Goal: Task Accomplishment & Management: Complete application form

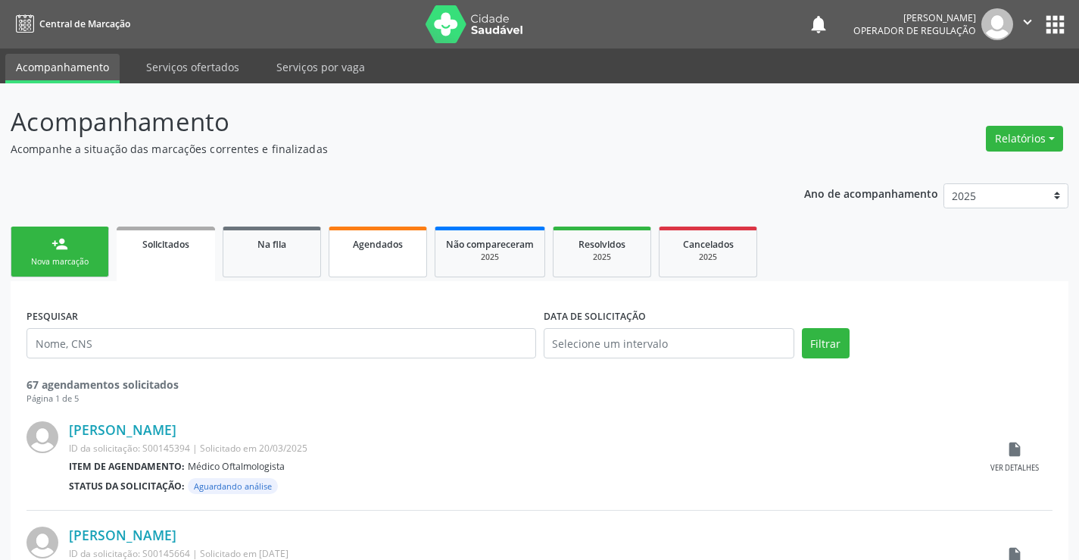
click at [400, 243] on span "Agendados" at bounding box center [378, 244] width 50 height 13
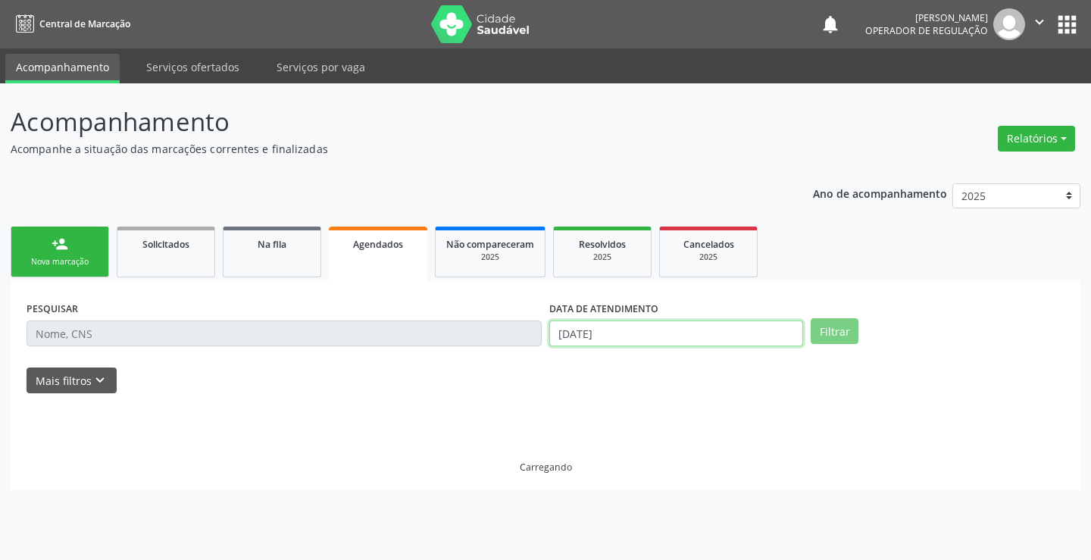
click at [638, 340] on input "[DATE]" at bounding box center [676, 333] width 254 height 26
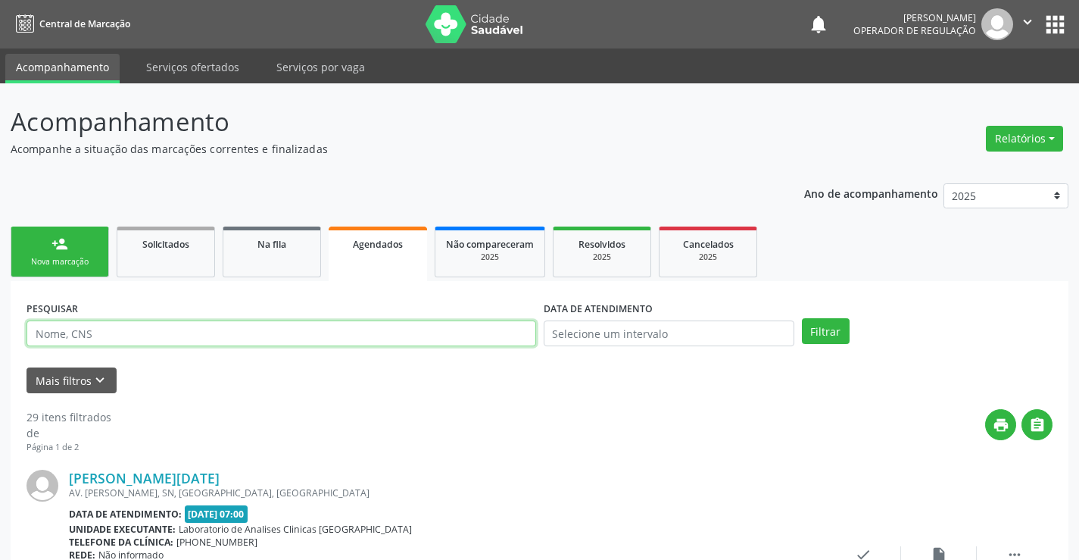
click at [441, 329] on input "text" at bounding box center [282, 333] width 510 height 26
type input "706005884241546"
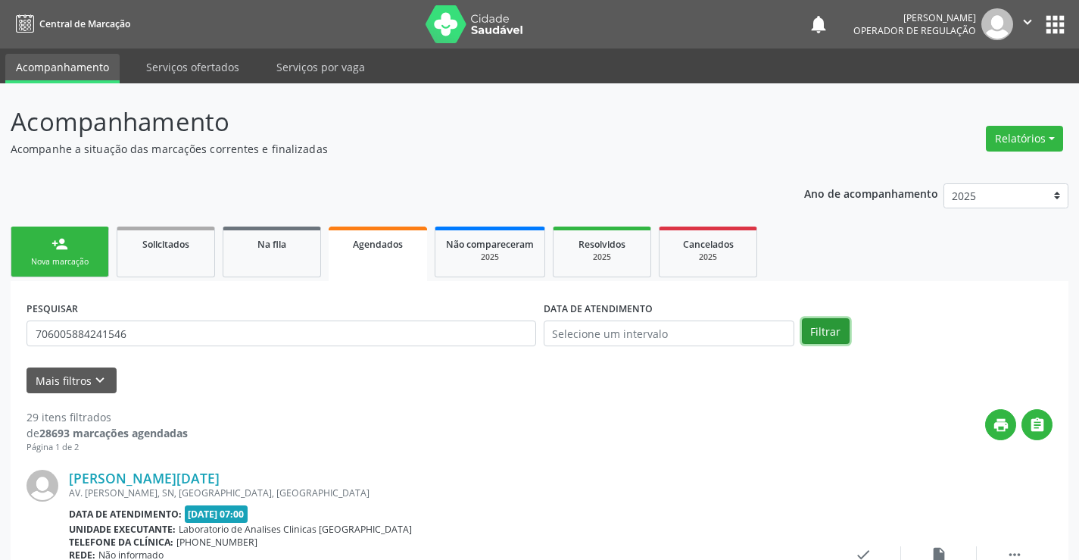
click at [842, 325] on button "Filtrar" at bounding box center [826, 331] width 48 height 26
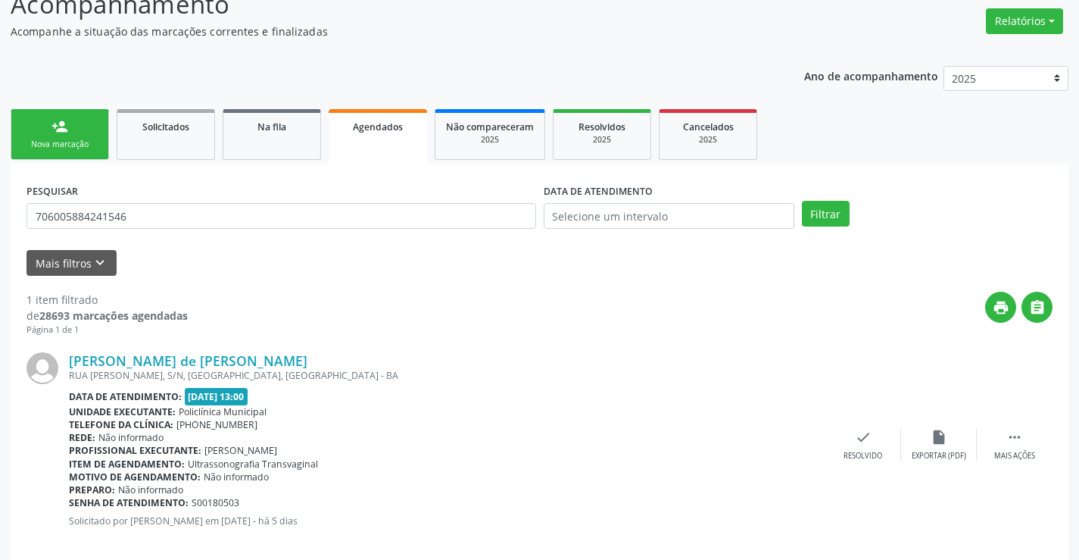
scroll to position [138, 0]
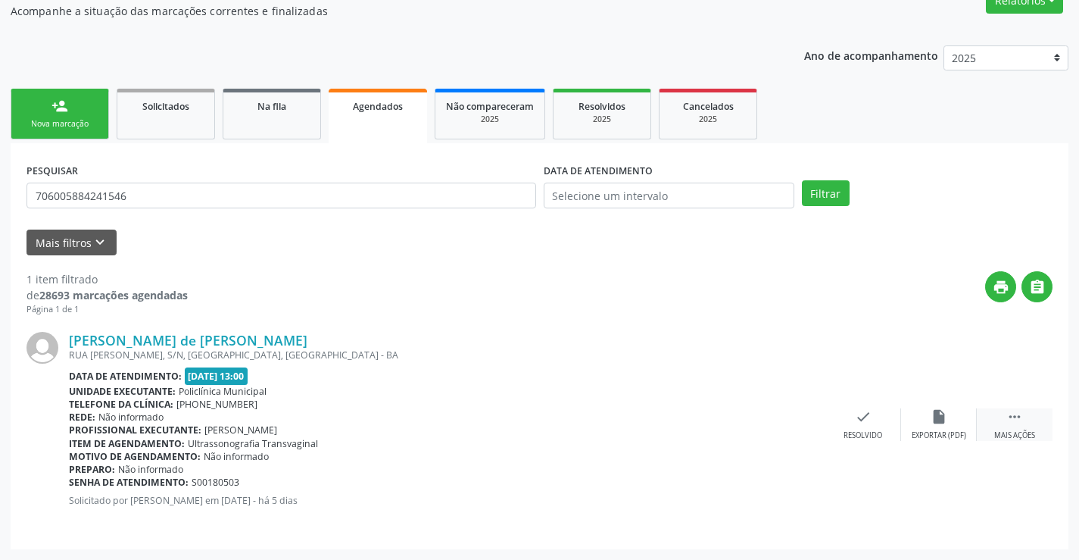
click at [1017, 416] on icon "" at bounding box center [1015, 416] width 17 height 17
click at [719, 425] on icon "print" at bounding box center [712, 416] width 17 height 17
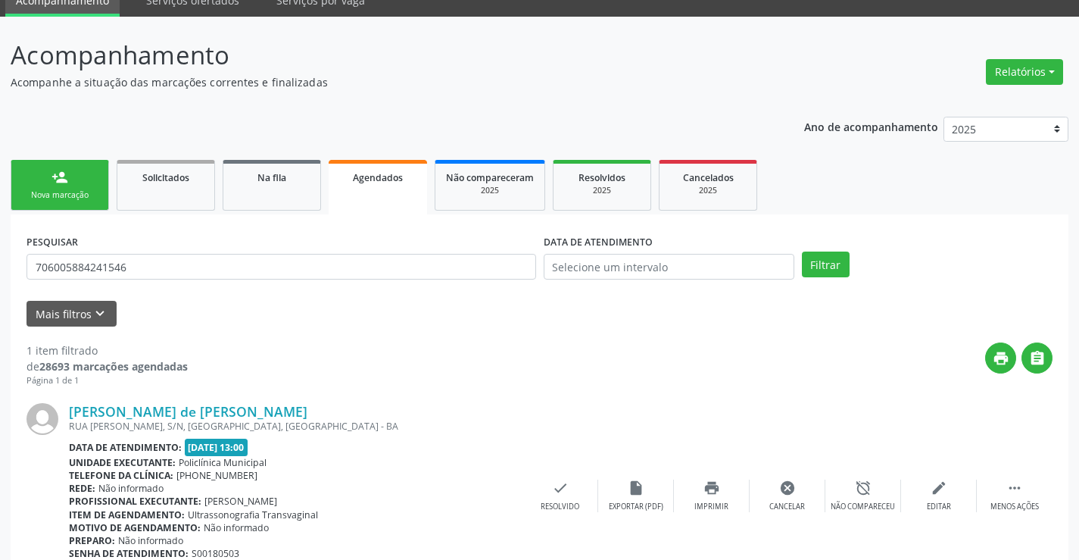
scroll to position [0, 0]
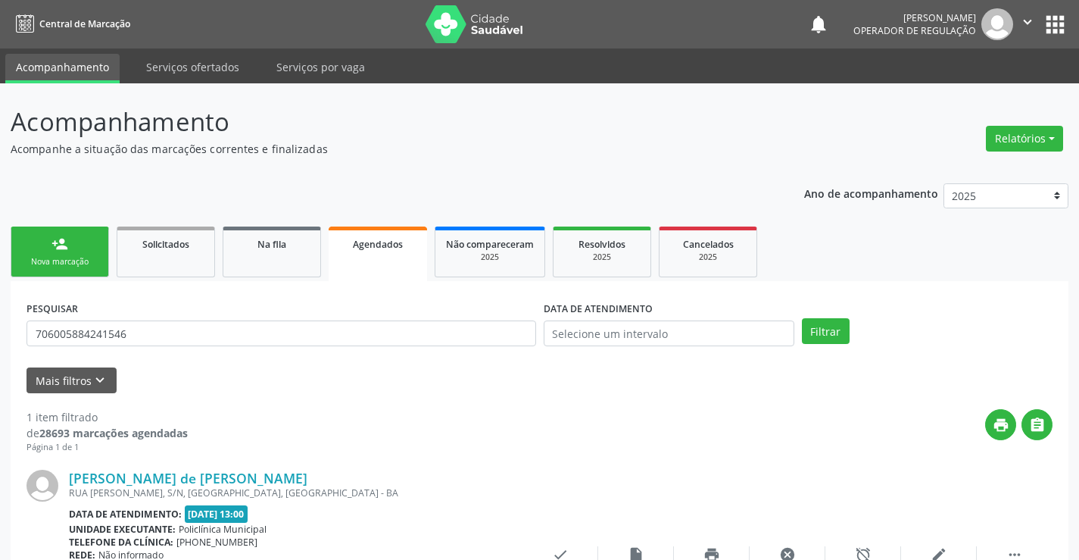
click at [108, 239] on link "person_add Nova marcação" at bounding box center [60, 251] width 98 height 51
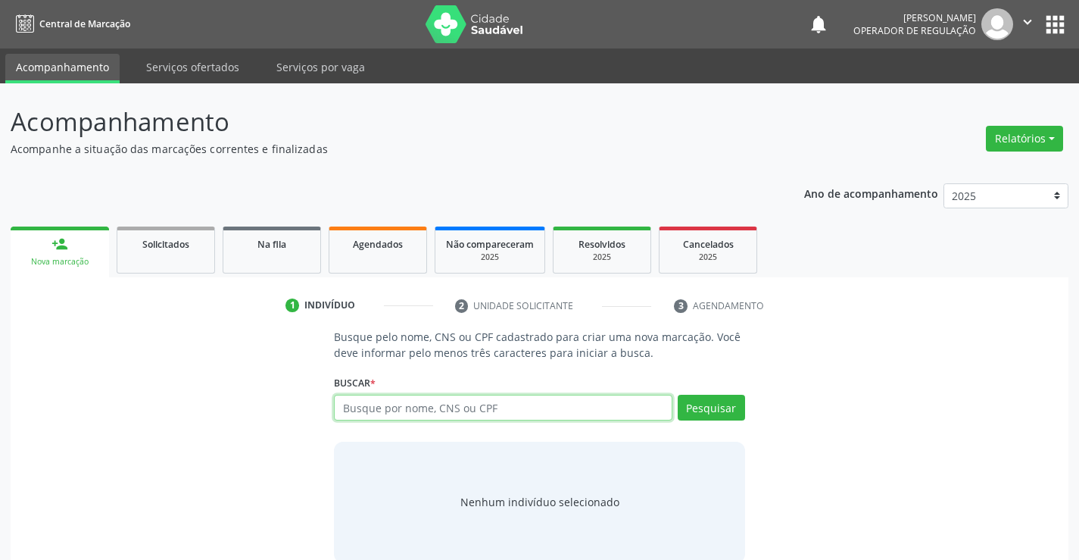
click at [364, 404] on input "text" at bounding box center [503, 408] width 338 height 26
type input "708105591510638"
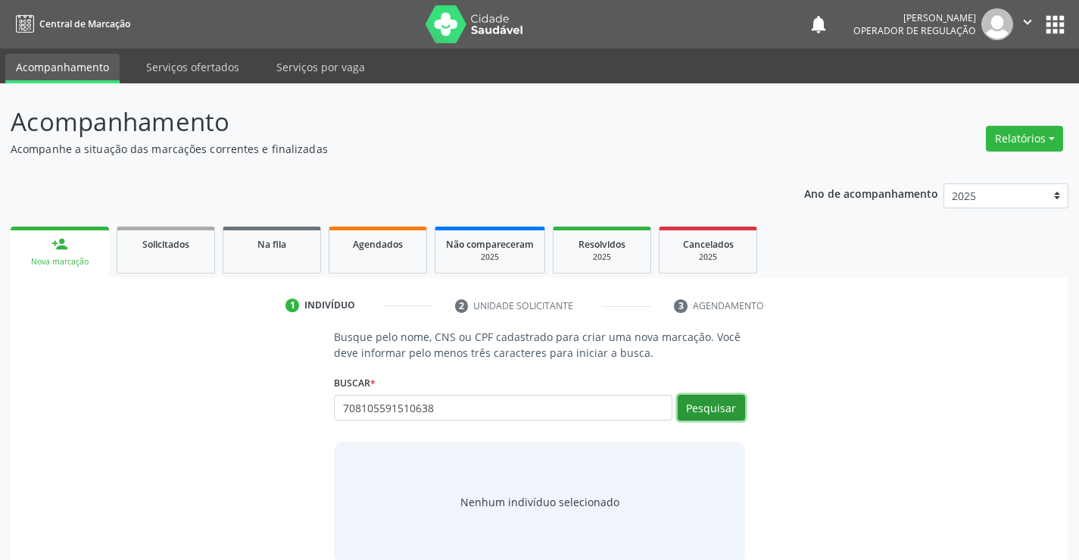
click at [688, 410] on button "Pesquisar" at bounding box center [711, 408] width 67 height 26
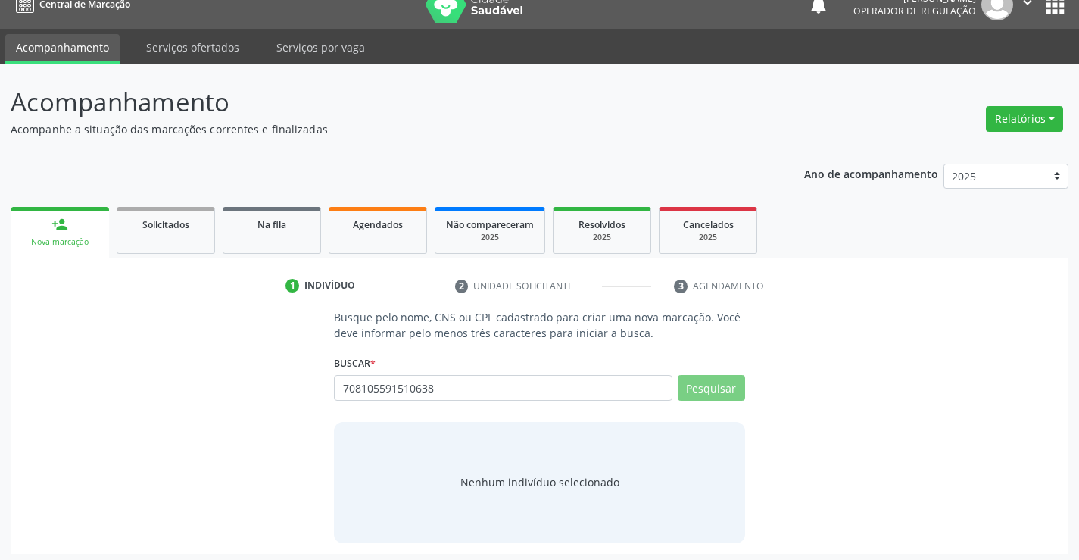
scroll to position [24, 0]
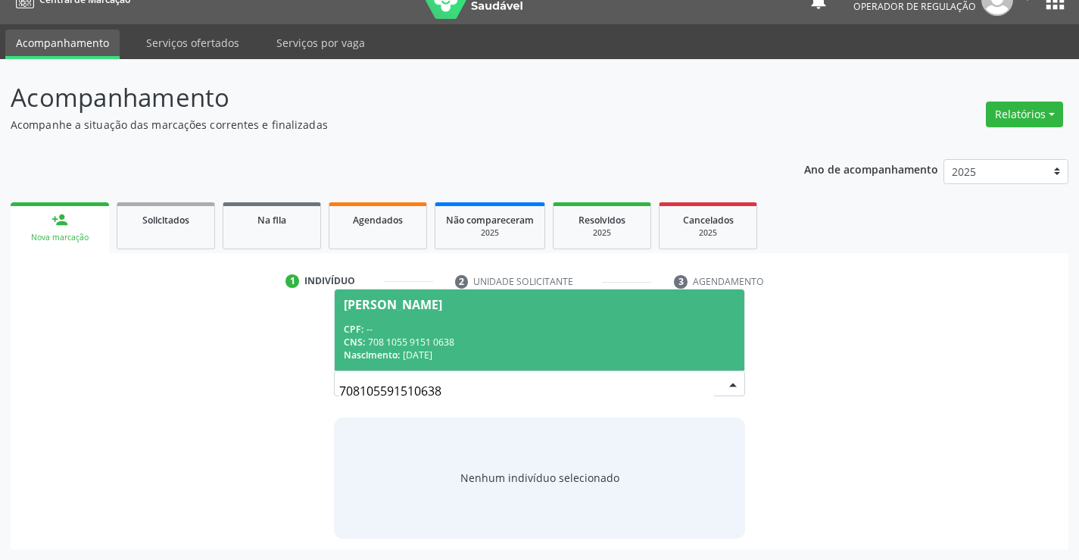
click at [459, 314] on span "[PERSON_NAME] CPF: -- CNS: 708 1055 9151 0638 Nascimento: [DATE]" at bounding box center [539, 329] width 409 height 81
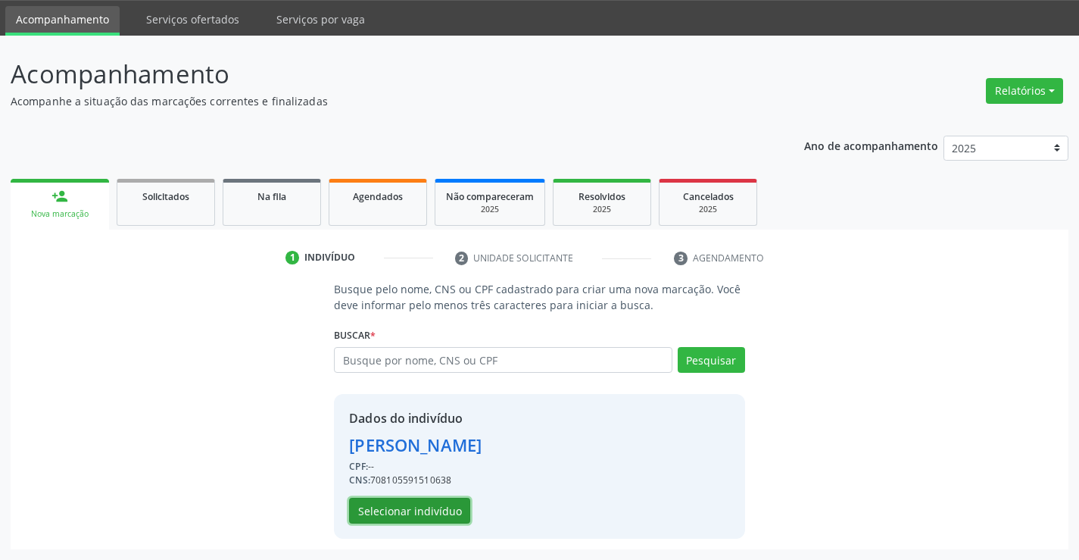
click at [420, 498] on button "Selecionar indivíduo" at bounding box center [409, 511] width 121 height 26
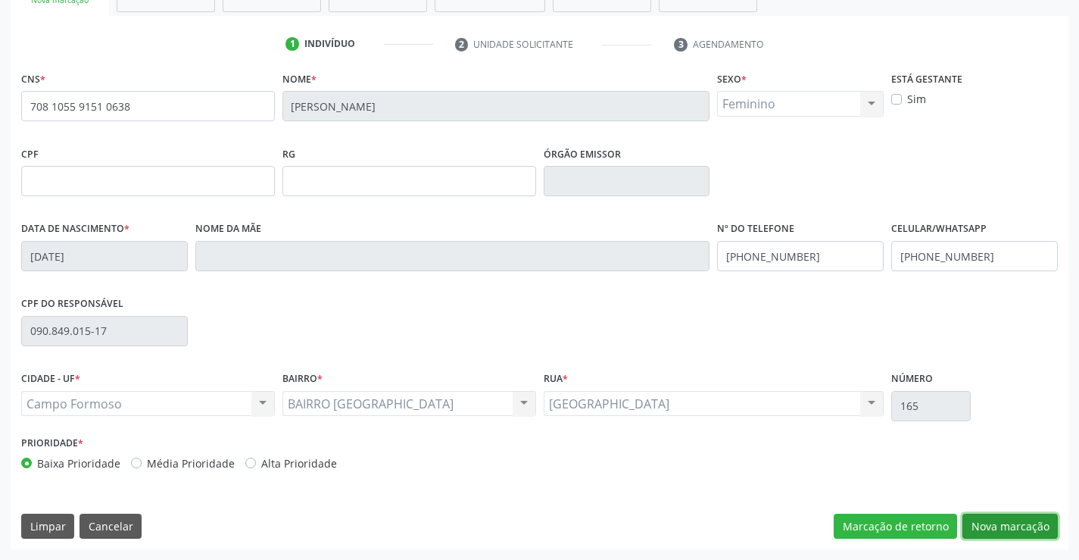
click at [974, 517] on button "Nova marcação" at bounding box center [1010, 526] width 95 height 26
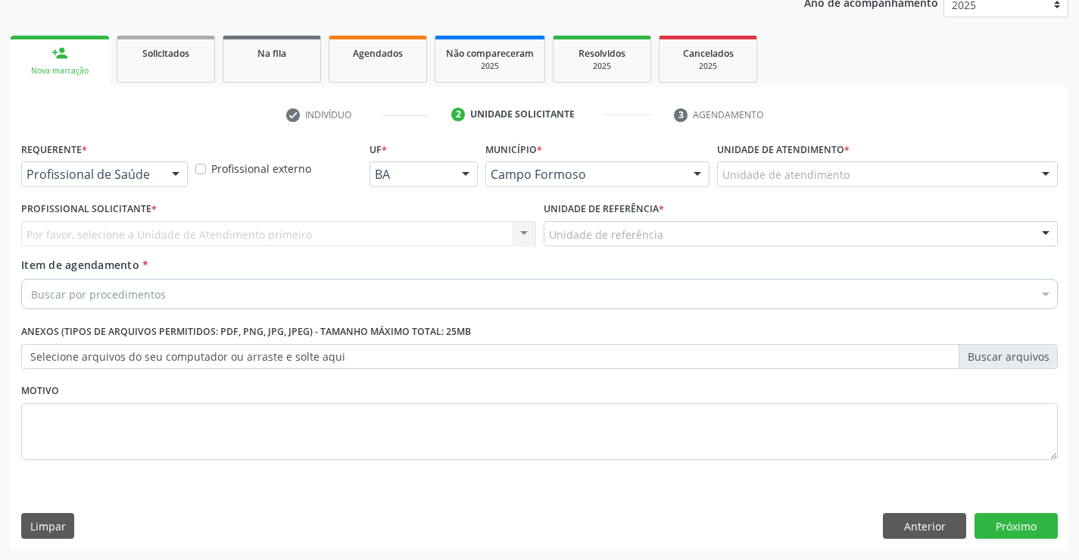
scroll to position [191, 0]
click at [177, 179] on div at bounding box center [175, 175] width 23 height 26
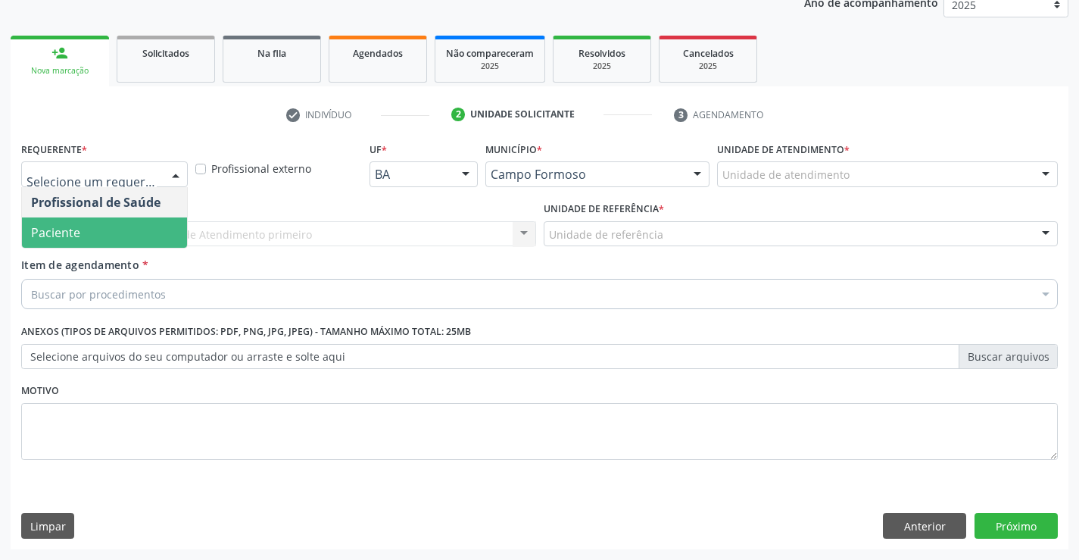
click at [128, 231] on span "Paciente" at bounding box center [104, 232] width 165 height 30
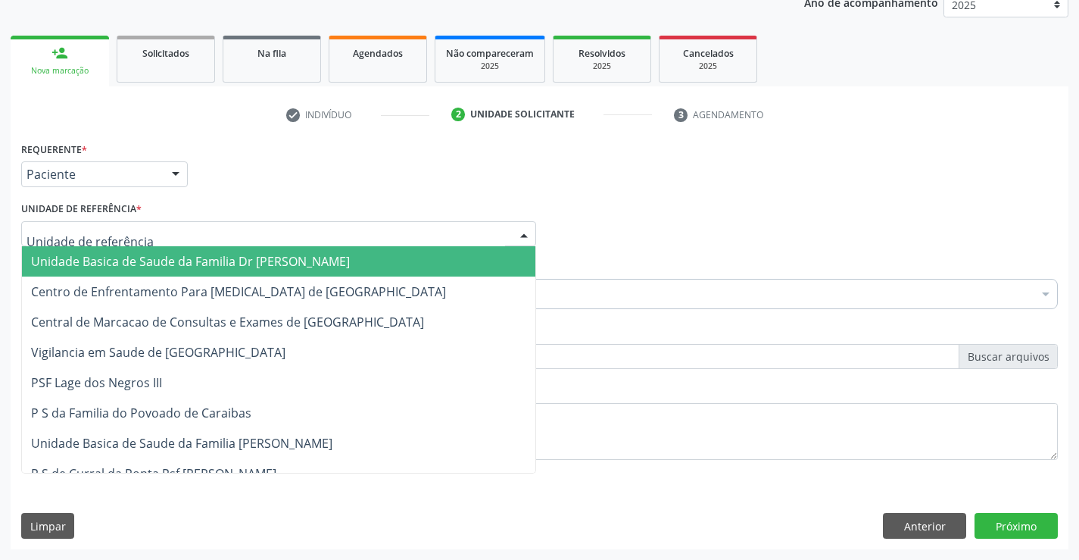
click at [214, 229] on div at bounding box center [278, 234] width 515 height 26
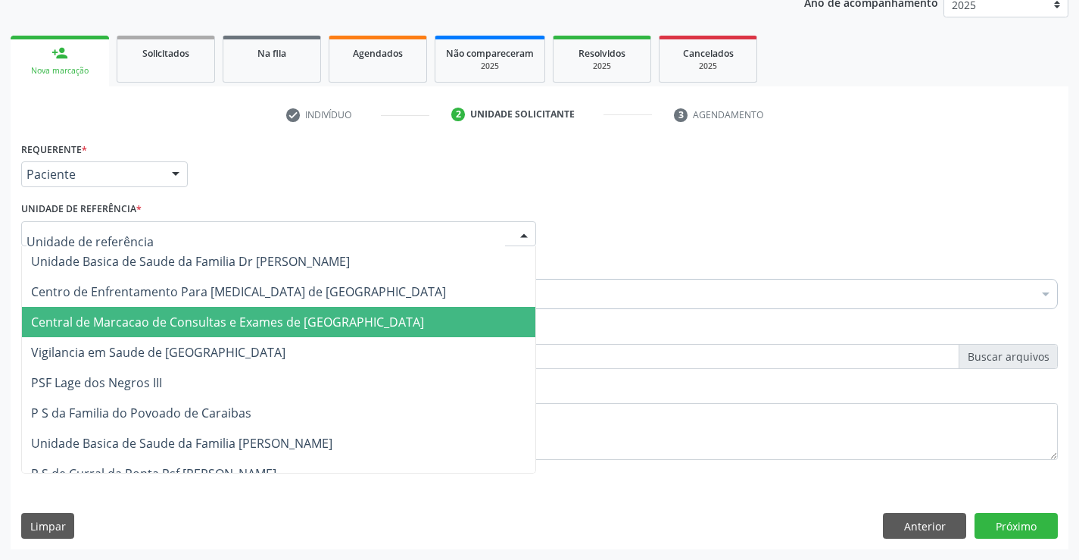
click at [236, 318] on span "Central de Marcacao de Consultas e Exames de [GEOGRAPHIC_DATA]" at bounding box center [227, 322] width 393 height 17
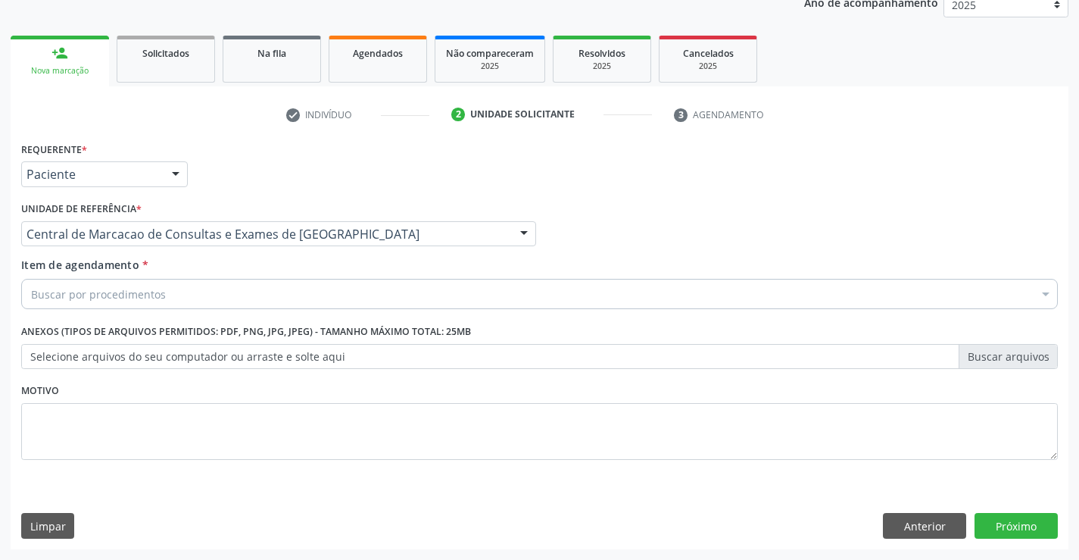
click at [253, 286] on div "Buscar por procedimentos" at bounding box center [539, 294] width 1037 height 30
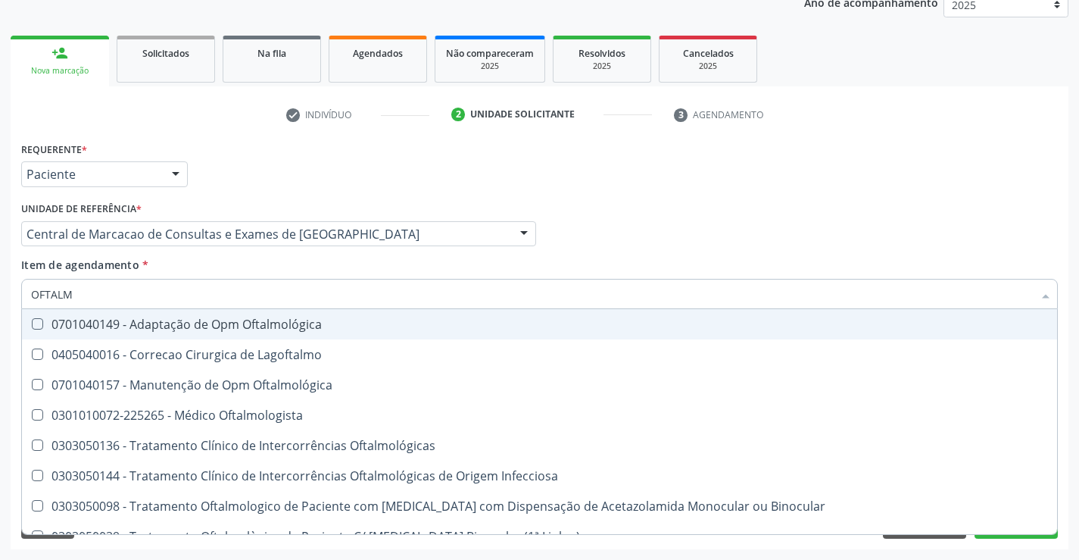
type input "OFTALMO"
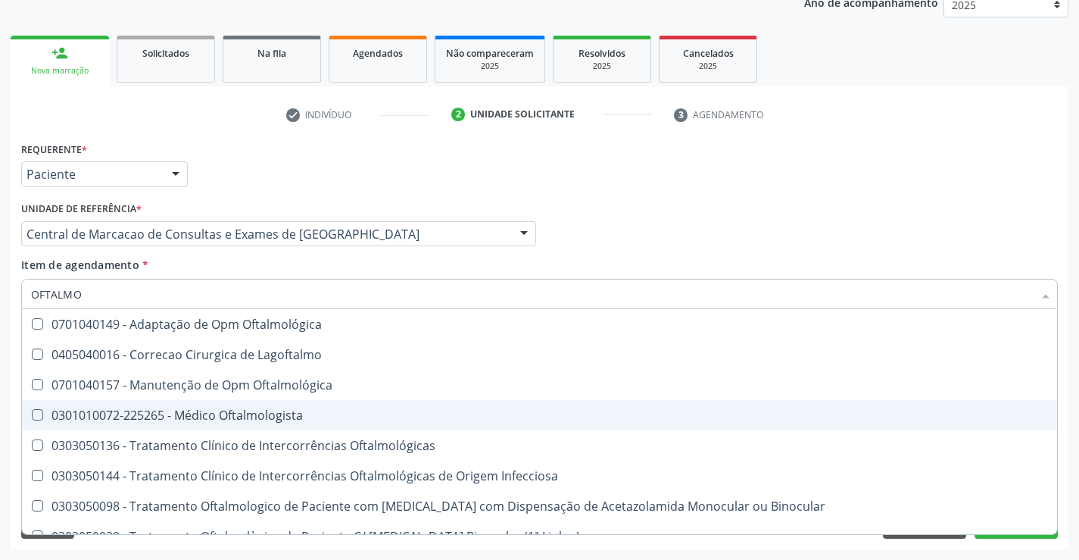
click at [268, 415] on div "0301010072-225265 - Médico Oftalmologista" at bounding box center [539, 415] width 1017 height 12
checkbox Oftalmologista "true"
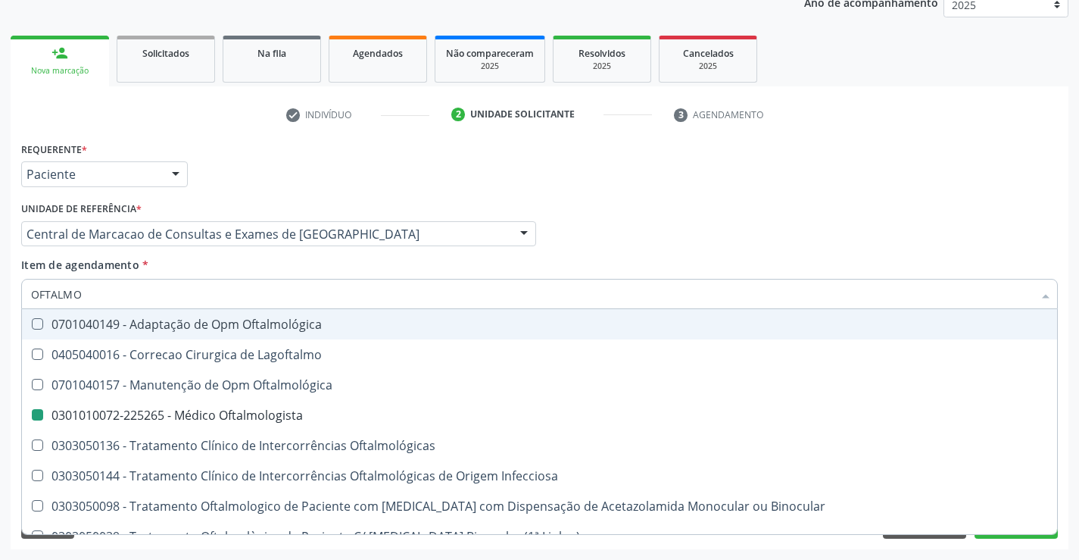
click at [607, 220] on div "Profissional Solicitante Por favor, selecione a Unidade de Atendimento primeiro…" at bounding box center [539, 227] width 1044 height 59
checkbox Lagoftalmo "true"
checkbox Oftalmologista "false"
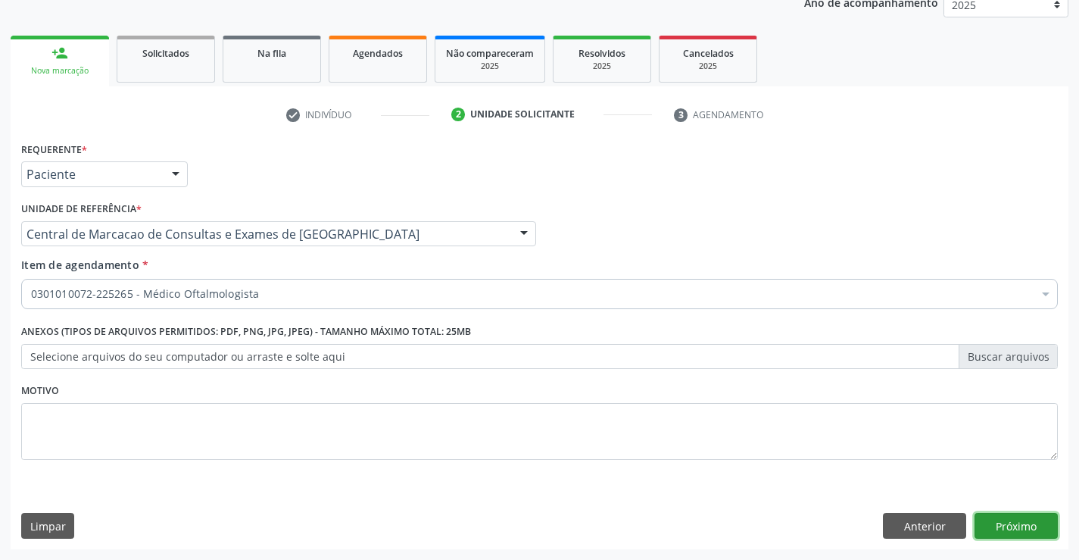
click at [1003, 518] on button "Próximo" at bounding box center [1016, 526] width 83 height 26
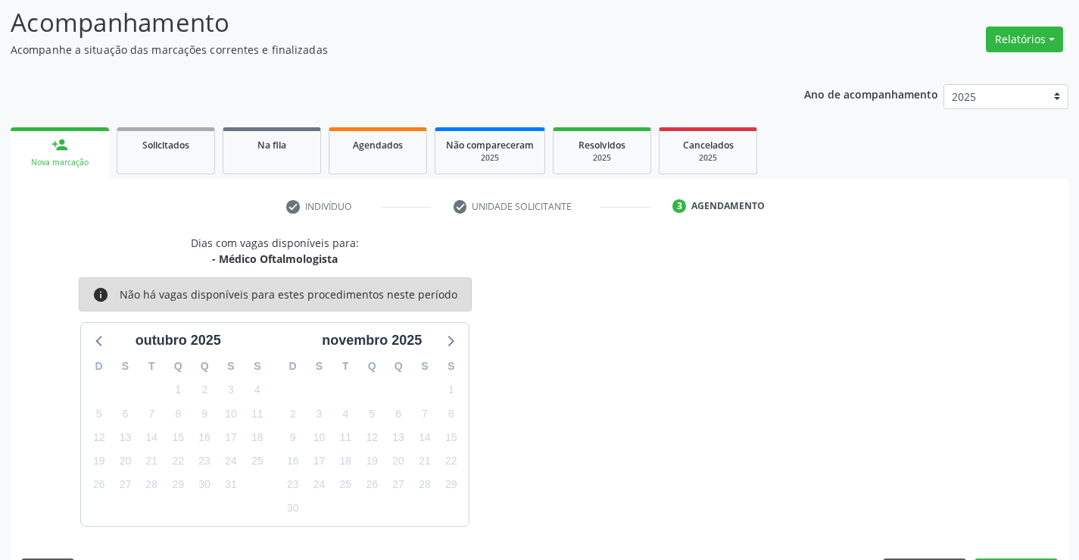
scroll to position [144, 0]
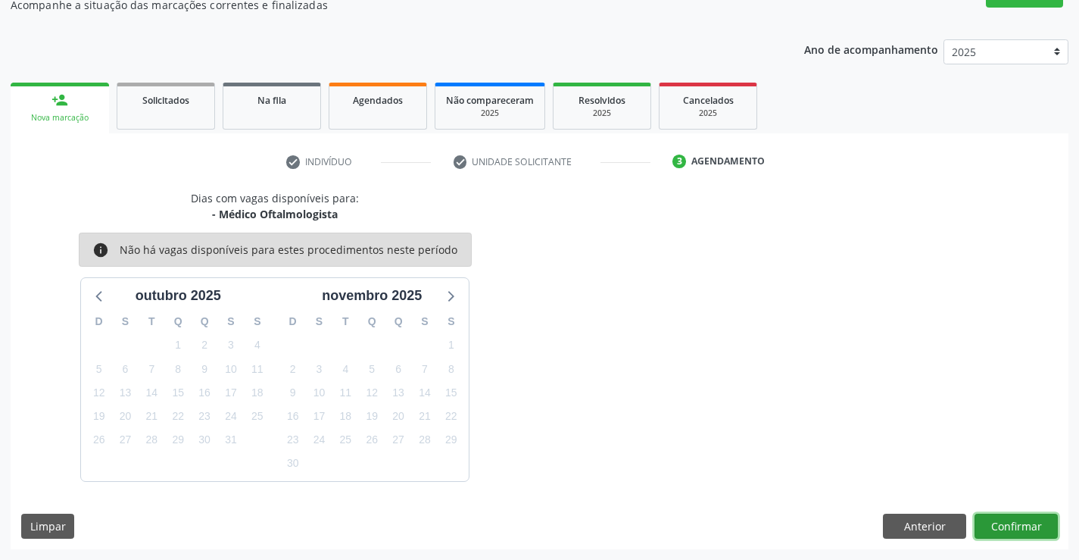
click at [1013, 528] on button "Confirmar" at bounding box center [1016, 526] width 83 height 26
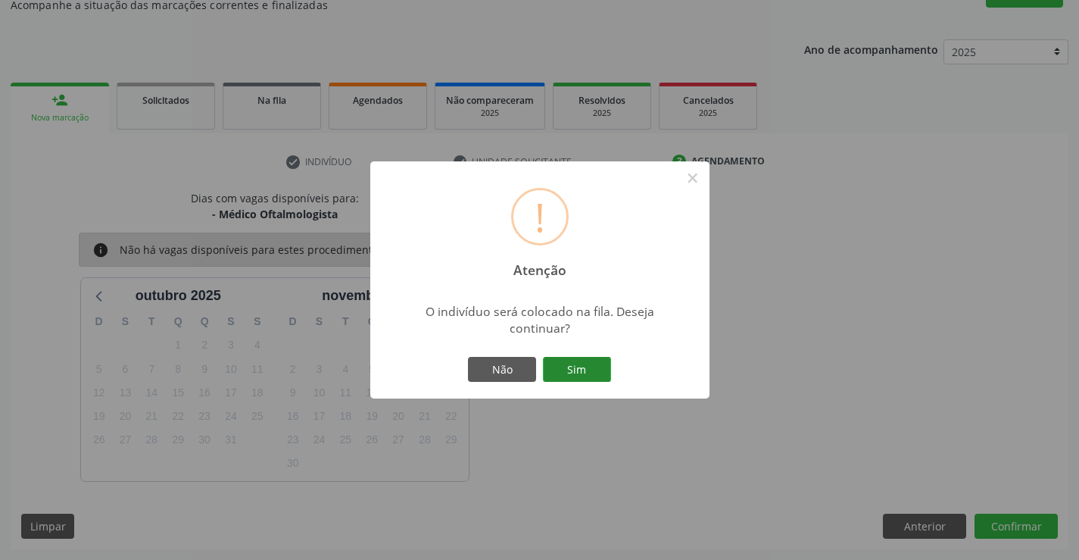
click at [594, 364] on button "Sim" at bounding box center [577, 370] width 68 height 26
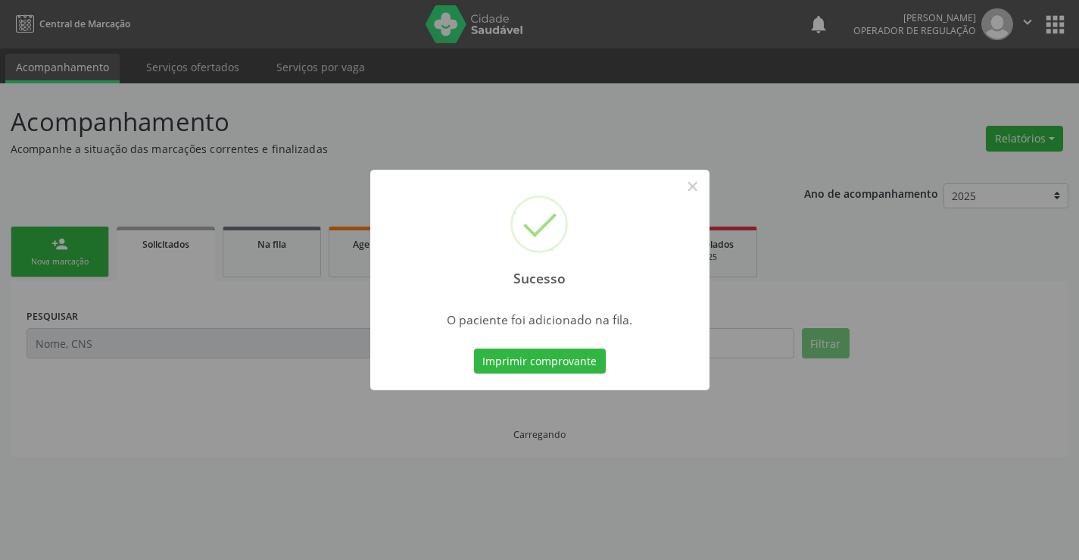
scroll to position [0, 0]
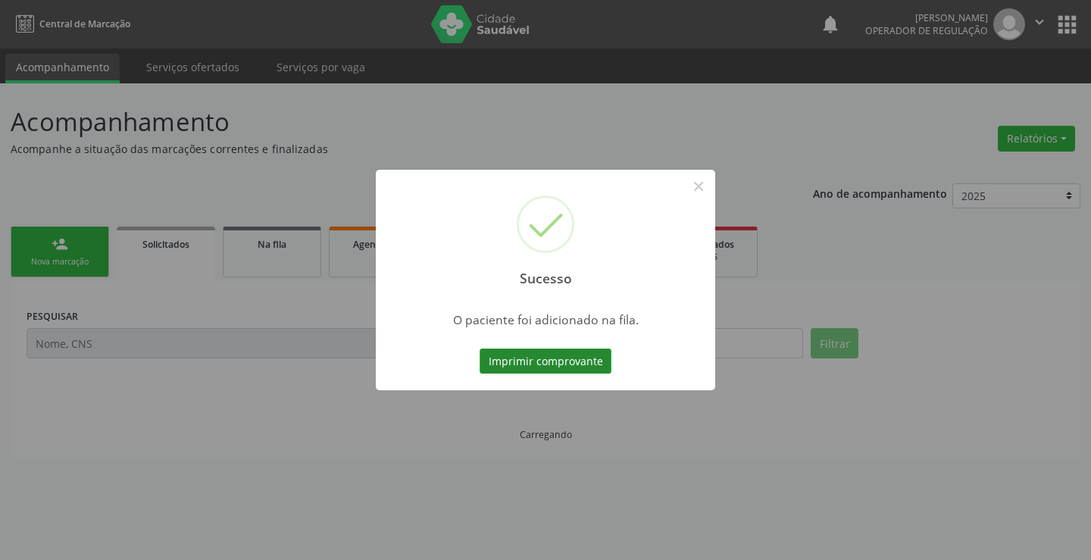
click at [573, 359] on button "Imprimir comprovante" at bounding box center [545, 361] width 132 height 26
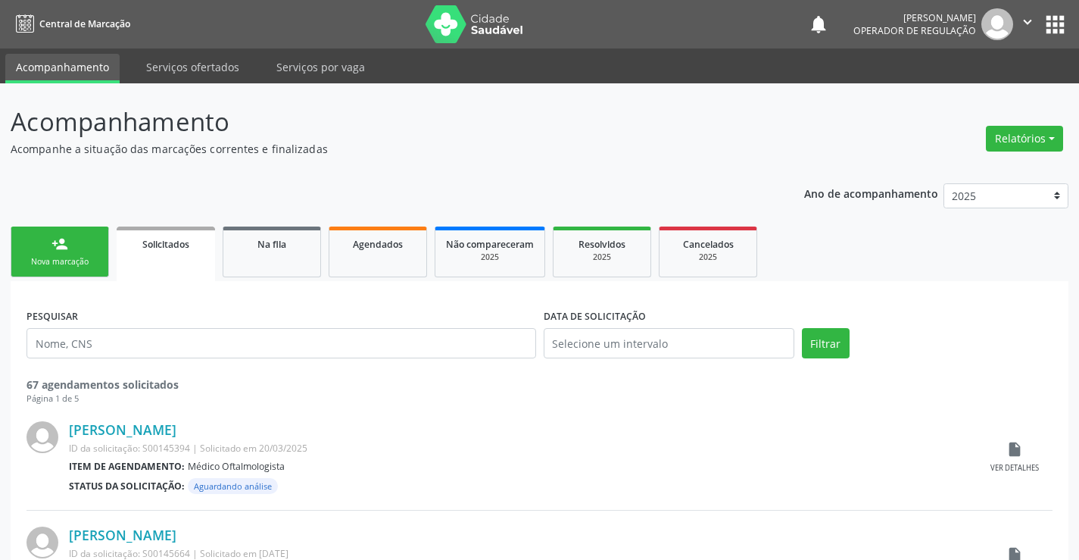
click at [62, 249] on div "person_add" at bounding box center [60, 244] width 17 height 17
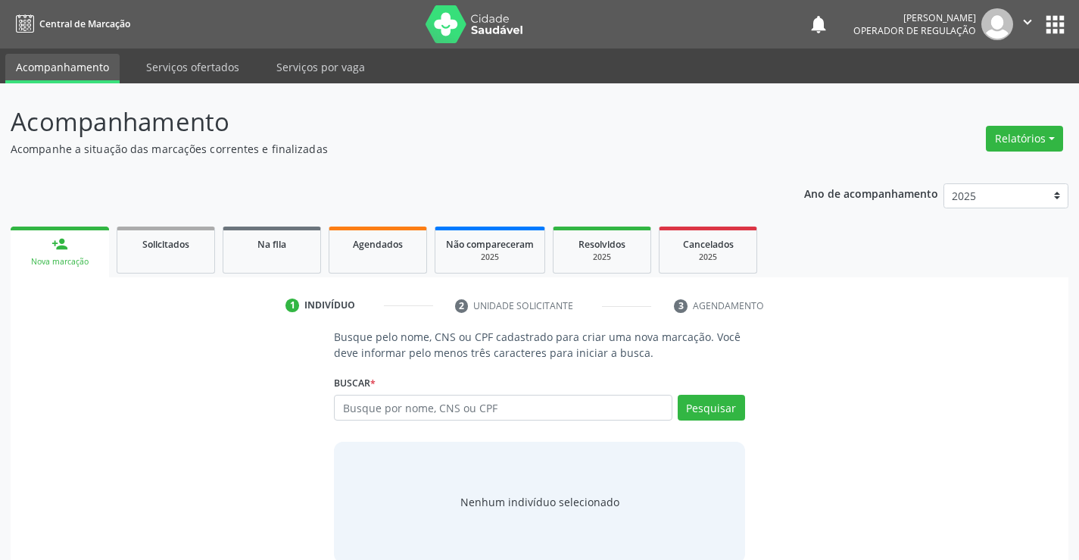
click at [86, 255] on link "person_add Nova marcação" at bounding box center [60, 251] width 98 height 51
click at [389, 417] on input "text" at bounding box center [503, 408] width 338 height 26
